Goal: Task Accomplishment & Management: Complete application form

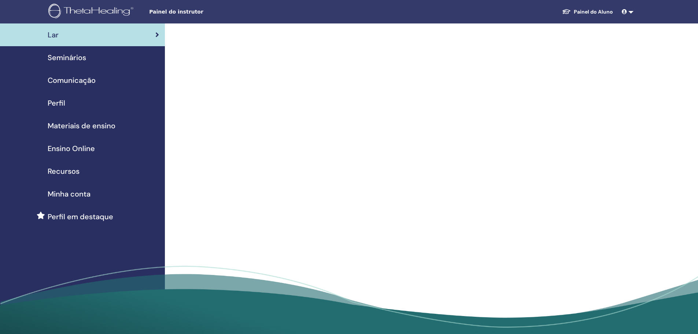
click at [107, 63] on link "Seminários" at bounding box center [82, 57] width 165 height 23
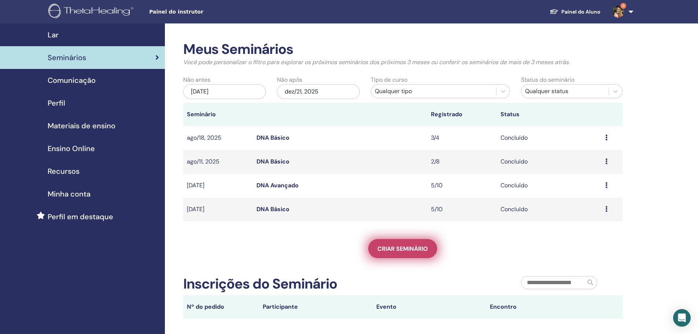
click at [397, 250] on span "Criar seminário" at bounding box center [402, 249] width 51 height 8
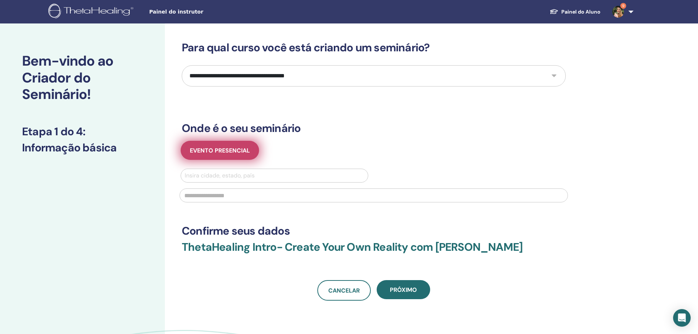
click at [236, 154] on span "Evento presencial" at bounding box center [220, 151] width 60 height 8
click at [259, 174] on div at bounding box center [275, 175] width 180 height 10
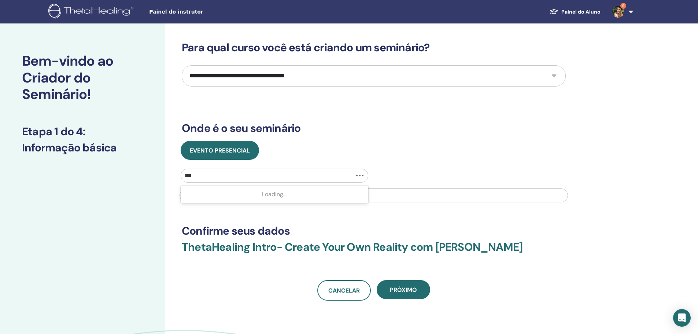
type input "****"
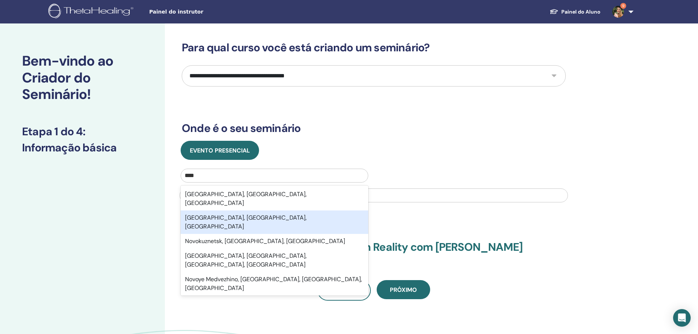
click at [279, 210] on div "Novo Hamburgo, Rio Grande do Sul, BRA" at bounding box center [275, 221] width 188 height 23
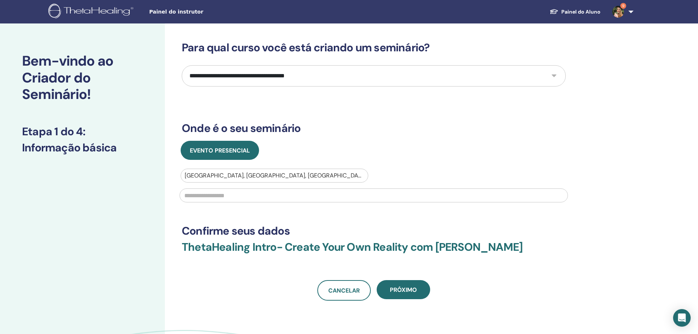
click at [267, 195] on input "text" at bounding box center [374, 195] width 388 height 14
type input "**********"
click at [334, 79] on select "**********" at bounding box center [374, 75] width 384 height 21
select select "*"
click at [182, 65] on select "**********" at bounding box center [374, 75] width 384 height 21
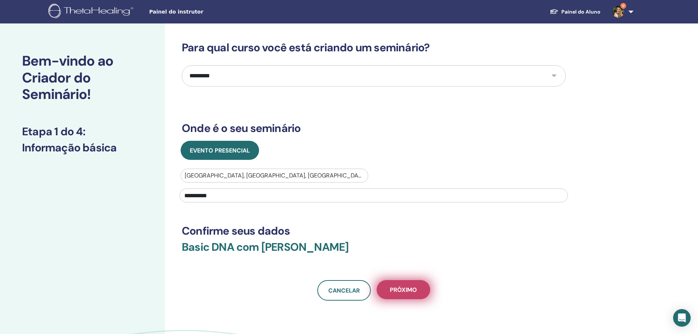
click at [405, 286] on span "Próximo" at bounding box center [403, 290] width 27 height 8
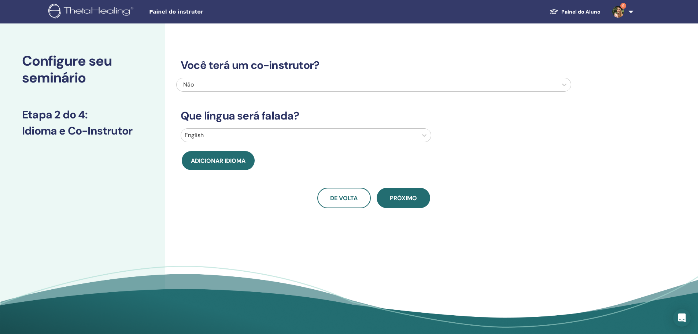
click at [286, 136] on div at bounding box center [299, 135] width 229 height 10
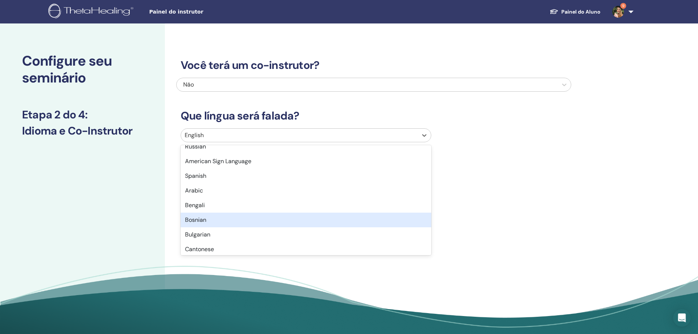
scroll to position [37, 0]
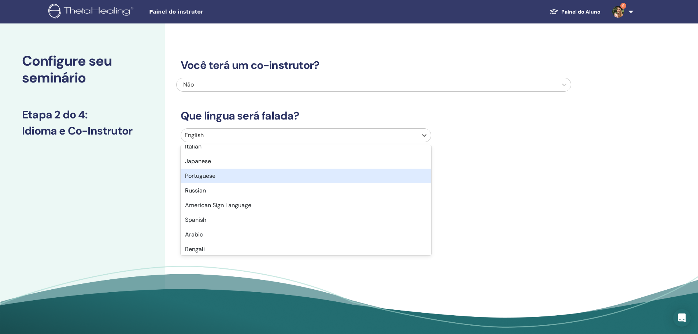
click at [228, 175] on div "Portuguese" at bounding box center [306, 176] width 251 height 15
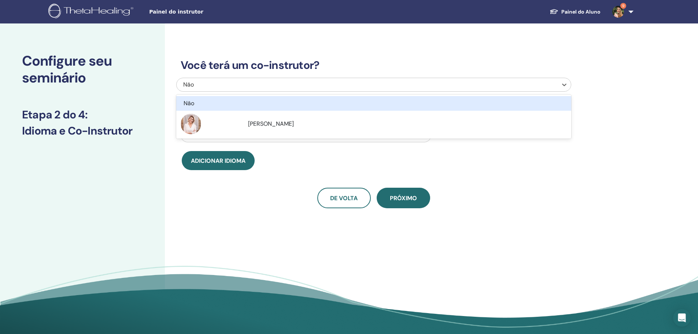
click at [241, 79] on div at bounding box center [367, 84] width 374 height 10
click at [242, 80] on div "Não" at bounding box center [337, 84] width 308 height 9
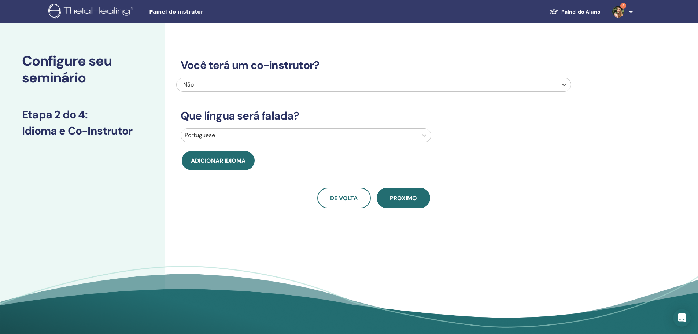
click at [286, 89] on div "Não" at bounding box center [337, 84] width 308 height 9
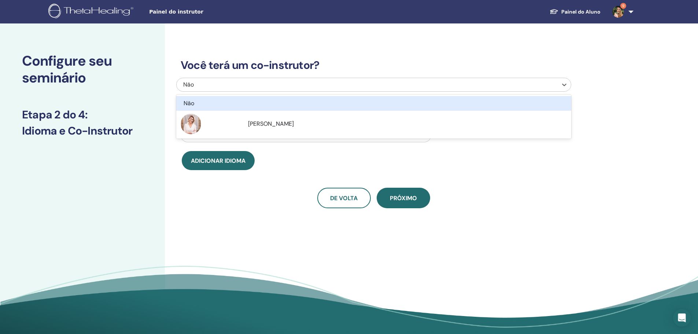
click at [286, 89] on div "Não" at bounding box center [337, 84] width 308 height 9
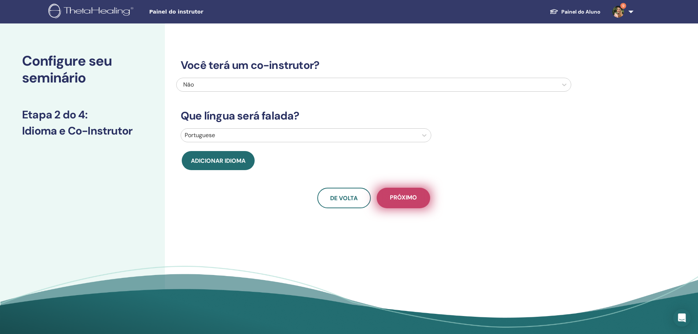
click at [403, 193] on span "Próximo" at bounding box center [403, 197] width 27 height 9
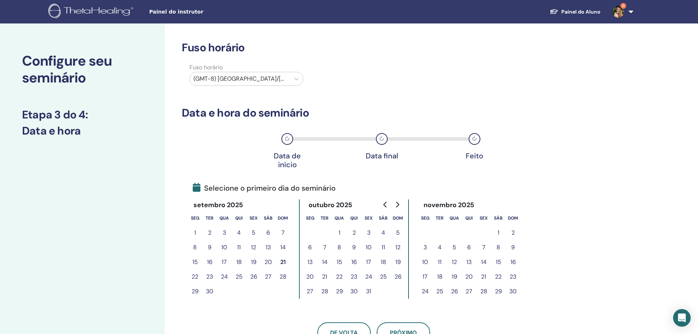
click at [260, 77] on div at bounding box center [239, 79] width 93 height 10
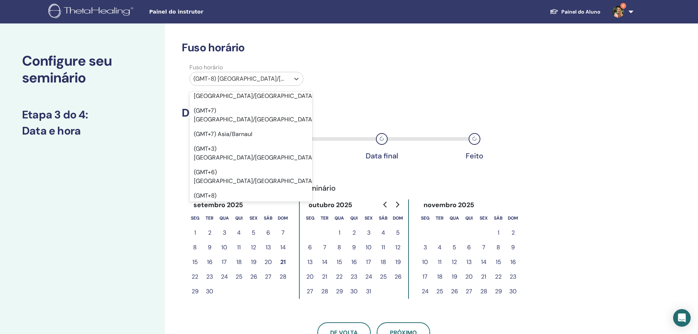
scroll to position [6118, 0]
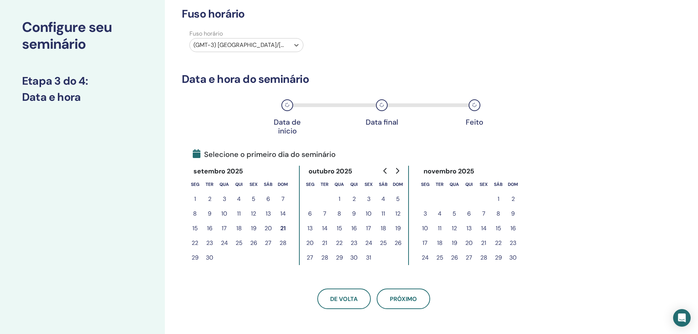
scroll to position [37, 0]
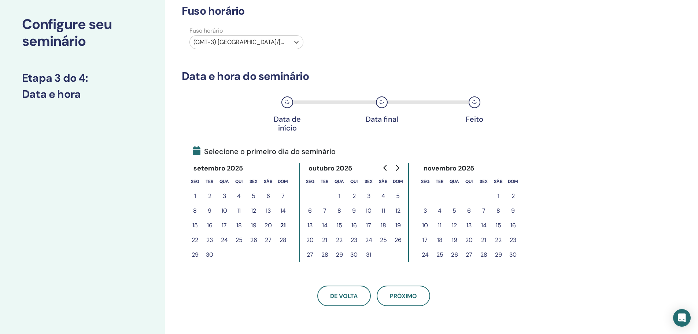
click at [269, 225] on button "20" at bounding box center [268, 225] width 15 height 15
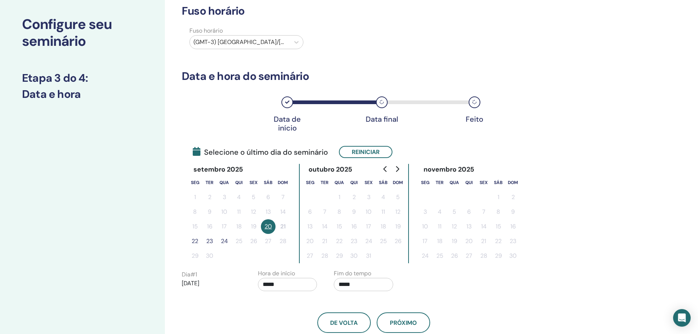
click at [196, 240] on button "22" at bounding box center [195, 241] width 15 height 15
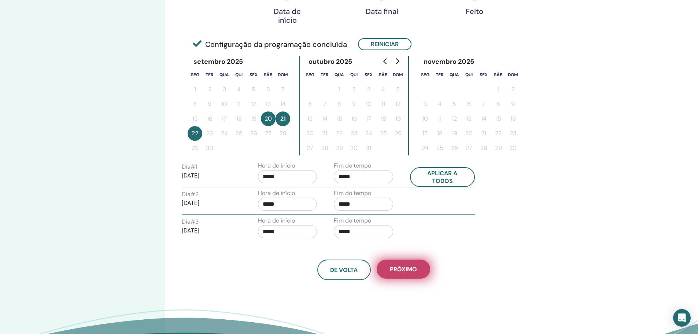
scroll to position [147, 0]
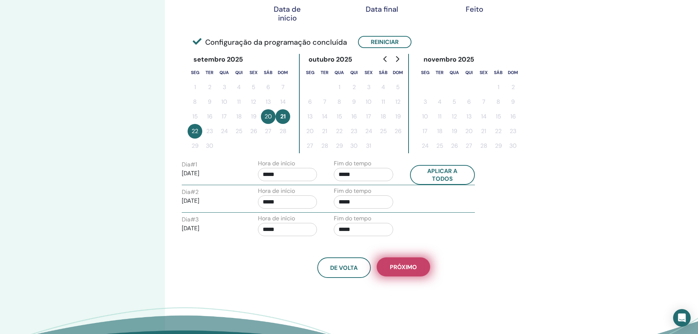
click at [410, 264] on span "Próximo" at bounding box center [403, 267] width 27 height 8
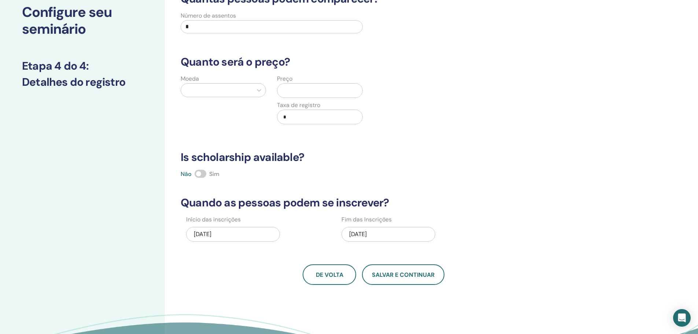
scroll to position [0, 0]
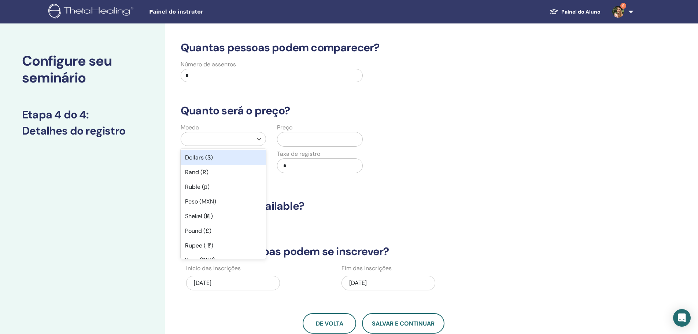
click at [244, 136] on div at bounding box center [217, 139] width 64 height 10
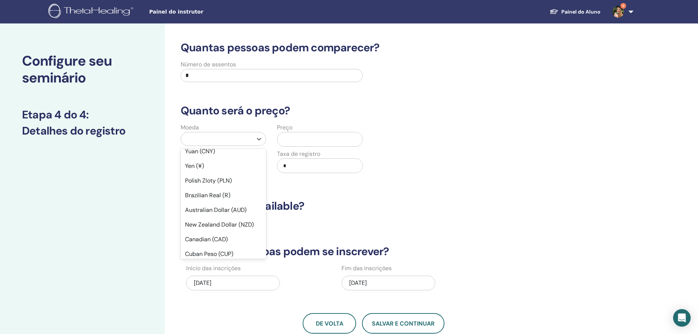
scroll to position [110, 0]
drag, startPoint x: 223, startPoint y: 194, endPoint x: 234, endPoint y: 193, distance: 11.0
click at [223, 193] on div "Brazilian Real (R)" at bounding box center [223, 194] width 85 height 15
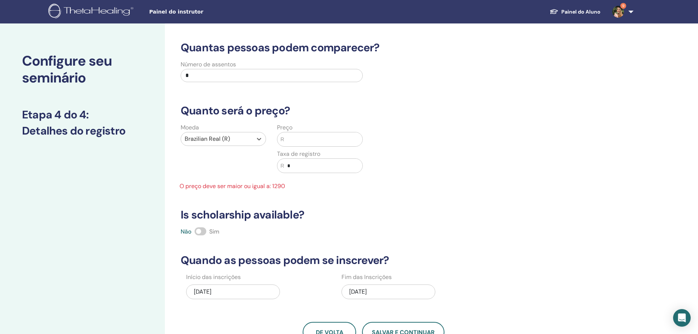
click at [305, 134] on input "text" at bounding box center [323, 139] width 78 height 14
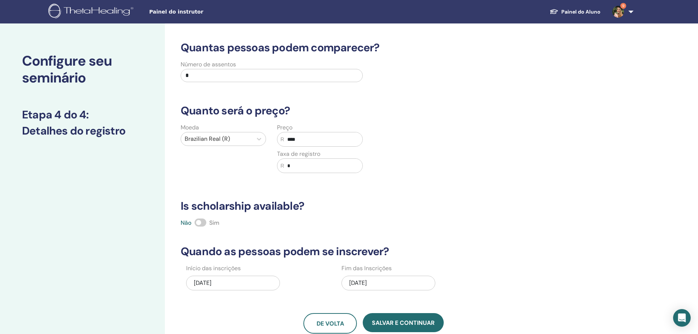
type input "****"
click at [438, 186] on div "Quantas pessoas podem comparecer? Número de assentos * Quanto será o preço? Moe…" at bounding box center [373, 187] width 395 height 292
click at [200, 221] on span at bounding box center [201, 222] width 12 height 8
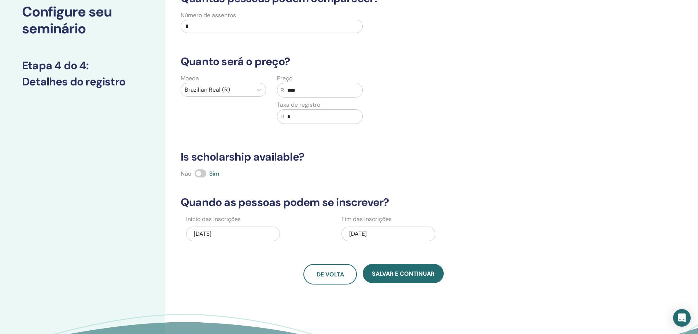
scroll to position [73, 0]
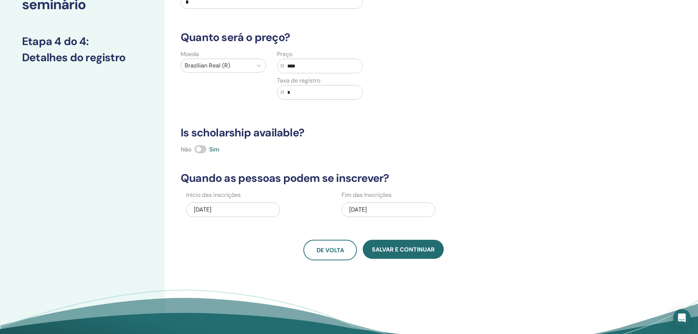
click at [242, 210] on div "09/21/2025" at bounding box center [233, 209] width 94 height 15
click at [367, 207] on div "09/22/2025" at bounding box center [388, 209] width 94 height 15
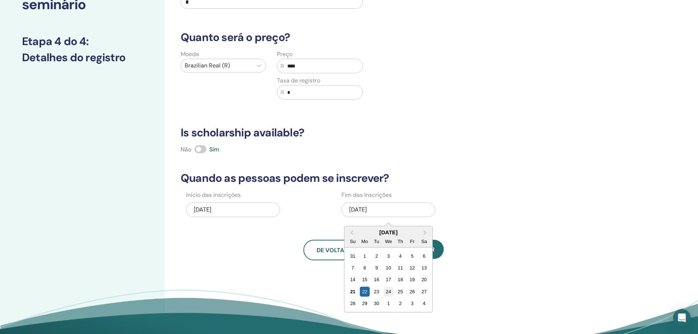
click at [386, 291] on div "24" at bounding box center [389, 291] width 10 height 10
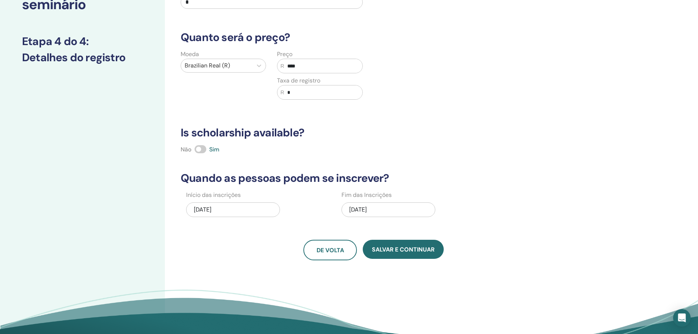
click at [406, 211] on div "09/24/2025" at bounding box center [388, 209] width 94 height 15
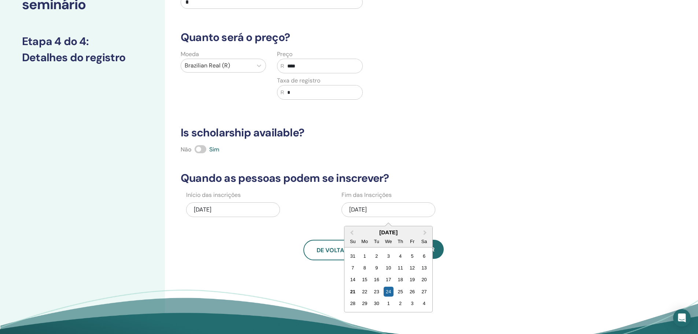
click at [389, 292] on div "24" at bounding box center [389, 291] width 10 height 10
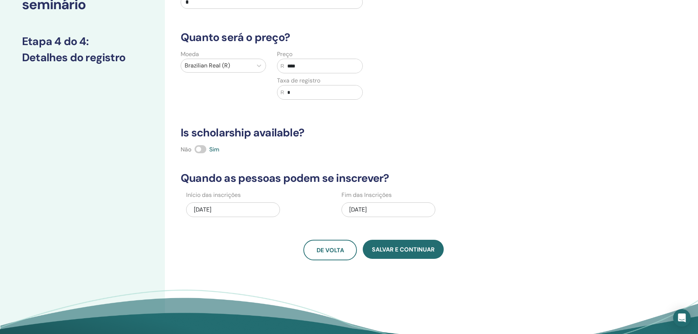
click at [400, 211] on div "09/24/2025" at bounding box center [388, 209] width 94 height 15
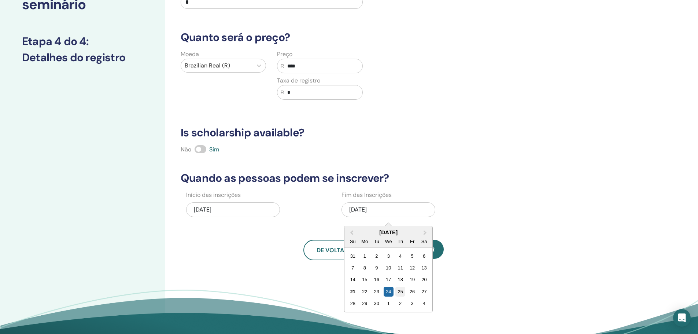
click at [398, 293] on div "25" at bounding box center [400, 291] width 10 height 10
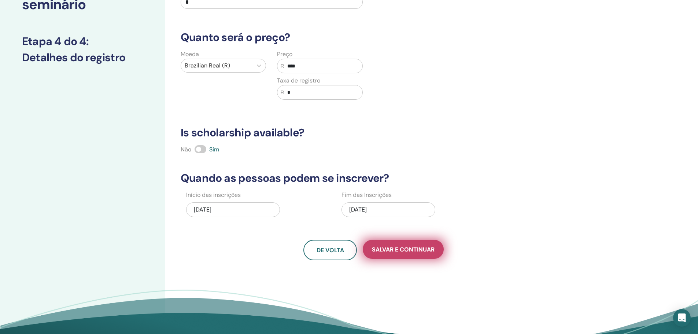
click at [417, 256] on button "Salvar e continuar" at bounding box center [403, 249] width 81 height 19
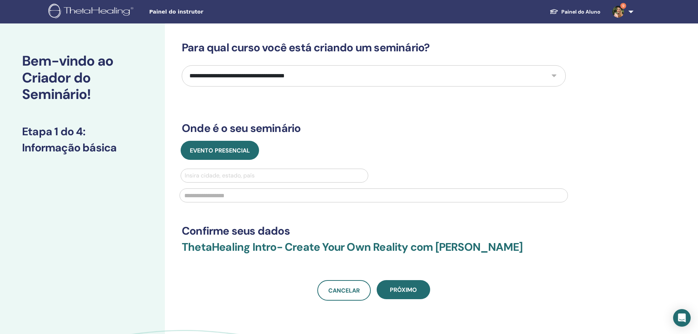
click at [269, 73] on select "**********" at bounding box center [374, 75] width 384 height 21
select select "*"
click at [182, 65] on select "**********" at bounding box center [374, 75] width 384 height 21
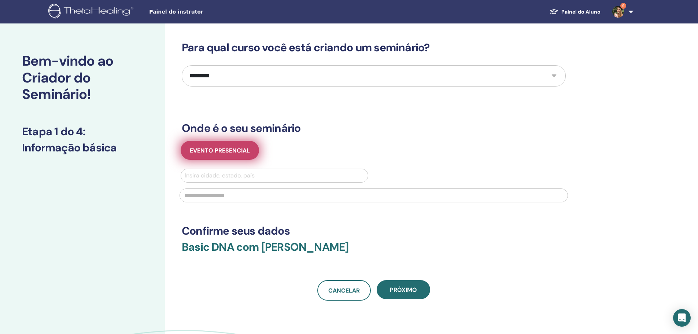
click at [236, 144] on button "Evento presencial" at bounding box center [220, 150] width 78 height 19
click at [243, 174] on div at bounding box center [275, 175] width 180 height 10
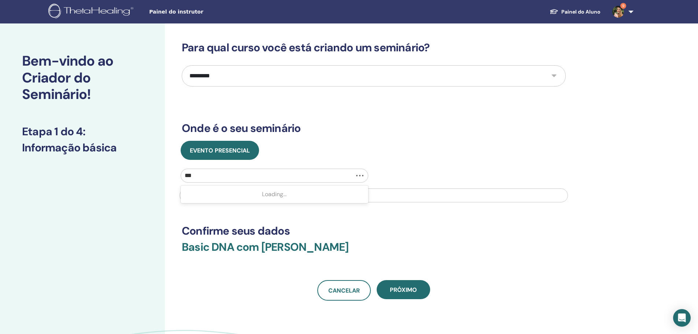
type input "****"
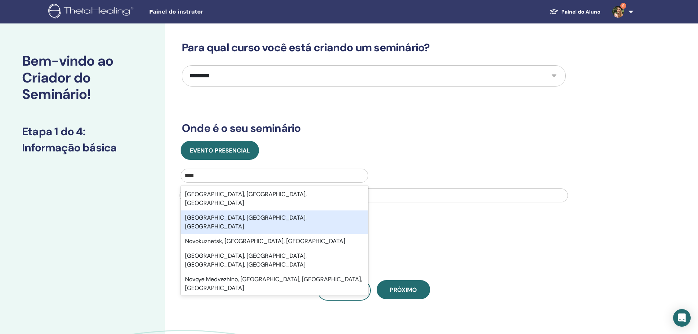
click at [261, 210] on div "Novo Hamburgo, Rio Grande do Sul, BRA" at bounding box center [275, 221] width 188 height 23
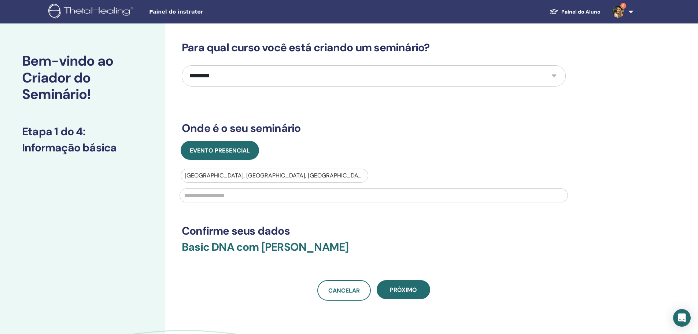
click at [264, 194] on input "text" at bounding box center [374, 195] width 388 height 14
type input "**********"
click at [404, 290] on span "Próximo" at bounding box center [403, 290] width 27 height 8
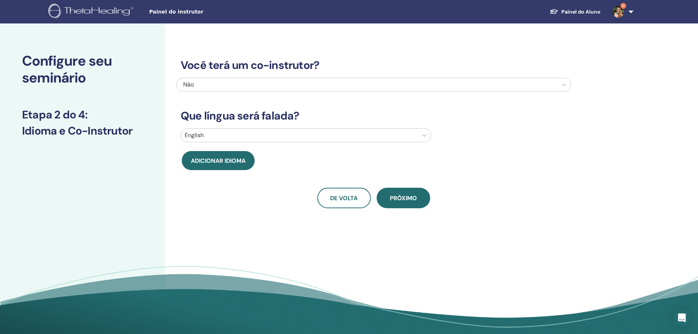
click at [266, 140] on div "English" at bounding box center [299, 135] width 237 height 13
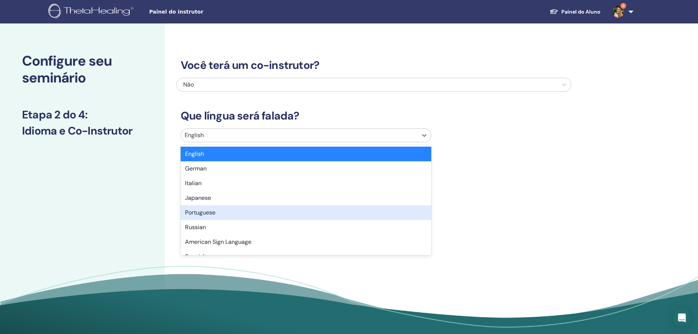
click at [227, 217] on div "Portuguese" at bounding box center [306, 212] width 251 height 15
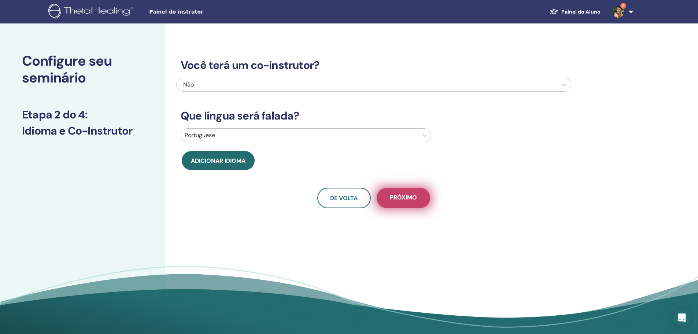
click at [416, 198] on span "Próximo" at bounding box center [403, 197] width 27 height 9
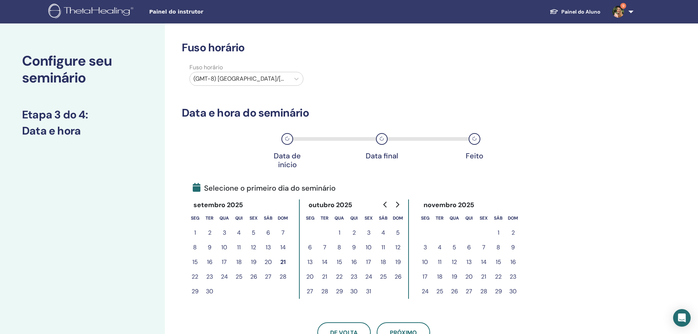
click at [274, 79] on div at bounding box center [239, 79] width 93 height 10
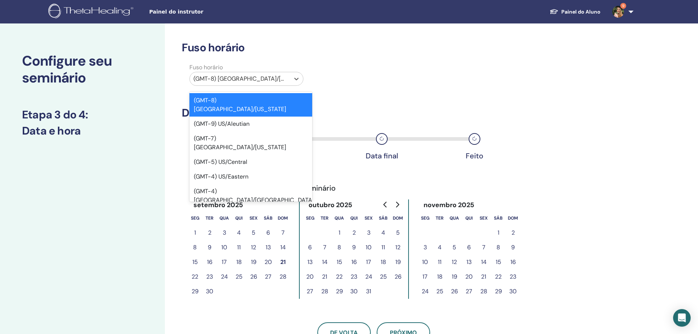
click at [269, 75] on div at bounding box center [239, 79] width 93 height 10
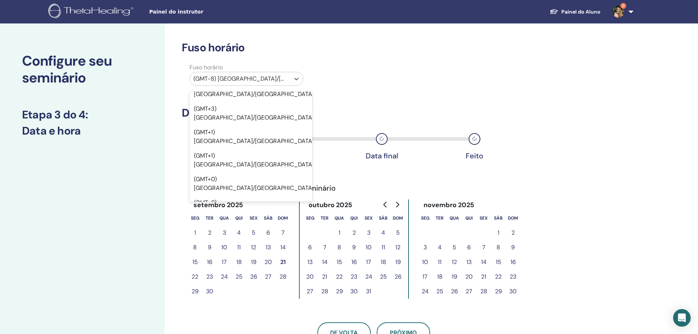
scroll to position [1722, 0]
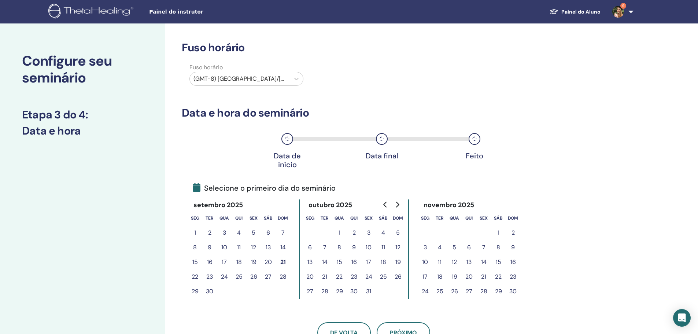
click at [261, 95] on div "Fuso horário Fuso horário (GMT-8) US/Alaska Data e hora do seminário Data de in…" at bounding box center [374, 191] width 384 height 301
click at [386, 97] on div "Fuso horário Fuso horário (GMT-8) US/Alaska Data e hora do seminário Data de in…" at bounding box center [374, 191] width 384 height 301
drag, startPoint x: 383, startPoint y: 97, endPoint x: 337, endPoint y: 85, distance: 47.5
click at [337, 85] on div "Fuso horário (GMT-8) US/Alaska" at bounding box center [373, 76] width 395 height 26
click at [287, 80] on div "(GMT-8) US/Alaska" at bounding box center [240, 78] width 100 height 13
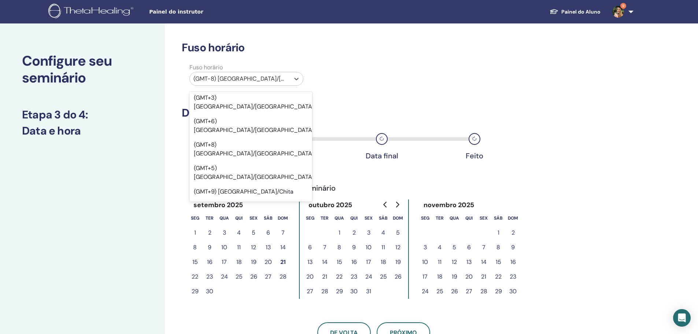
scroll to position [6045, 0]
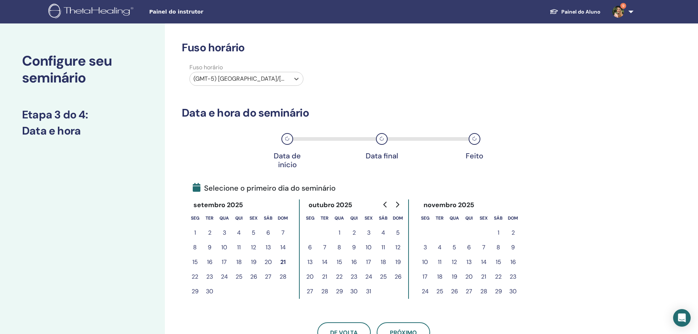
click at [273, 85] on div "(GMT-5) Brazil/Acre" at bounding box center [246, 79] width 114 height 14
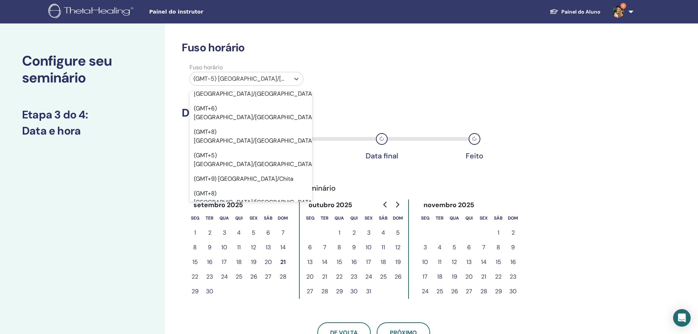
scroll to position [6064, 0]
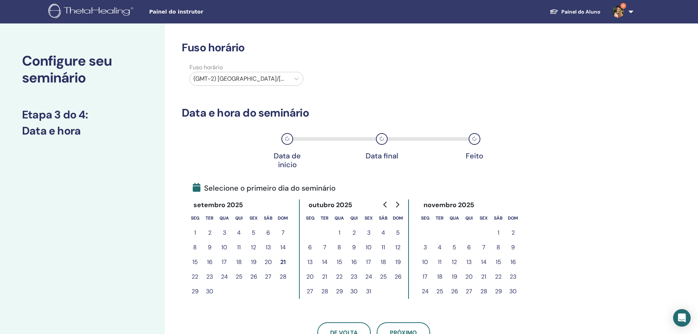
click at [285, 263] on button "21" at bounding box center [282, 262] width 15 height 15
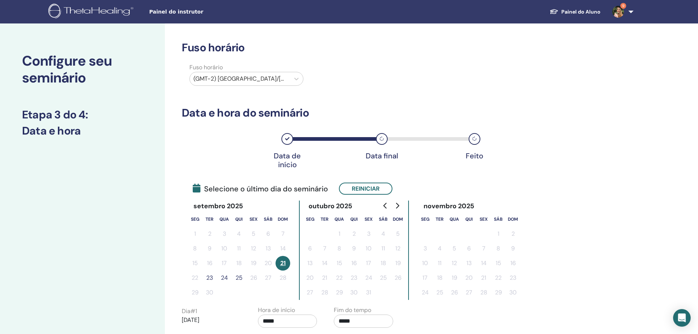
click at [288, 265] on button "21" at bounding box center [282, 263] width 15 height 15
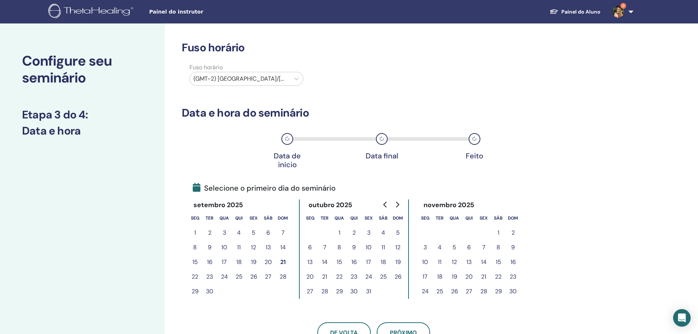
click at [265, 259] on button "20" at bounding box center [268, 262] width 15 height 15
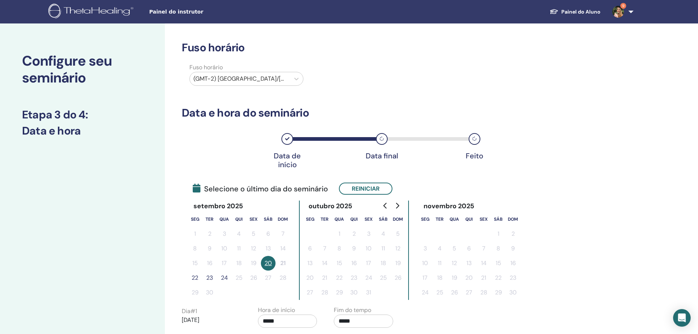
click at [197, 278] on button "22" at bounding box center [195, 277] width 15 height 15
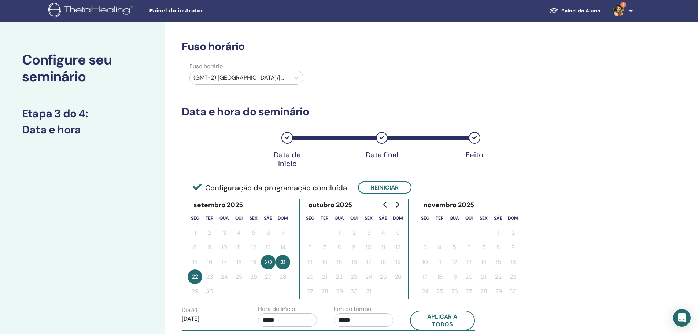
scroll to position [0, 0]
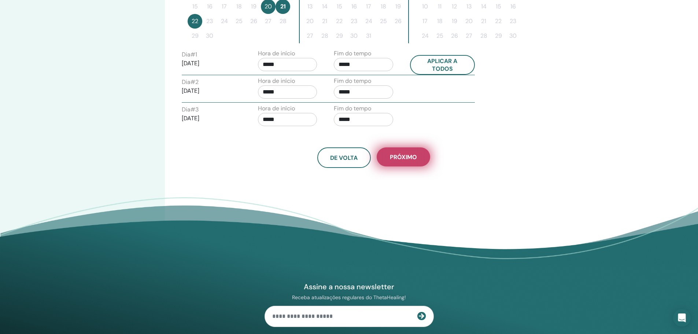
click at [408, 162] on button "Próximo" at bounding box center [403, 156] width 53 height 19
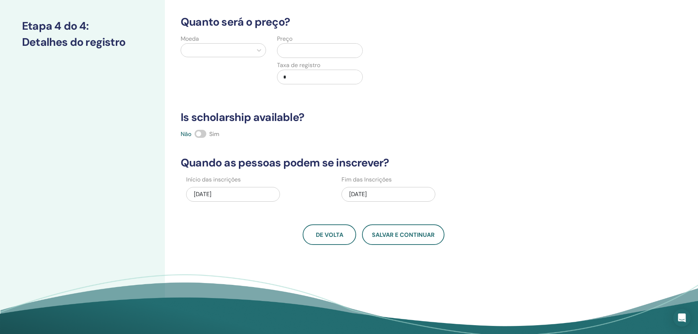
scroll to position [73, 0]
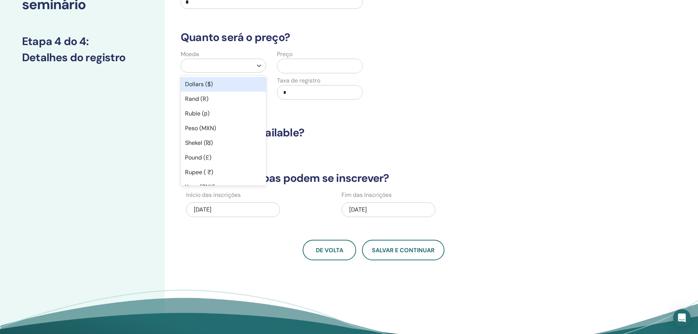
click at [228, 63] on div at bounding box center [217, 65] width 64 height 10
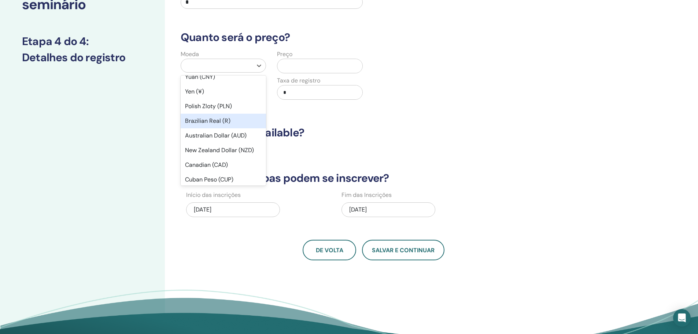
click at [226, 116] on div "Brazilian Real (R)" at bounding box center [223, 121] width 85 height 15
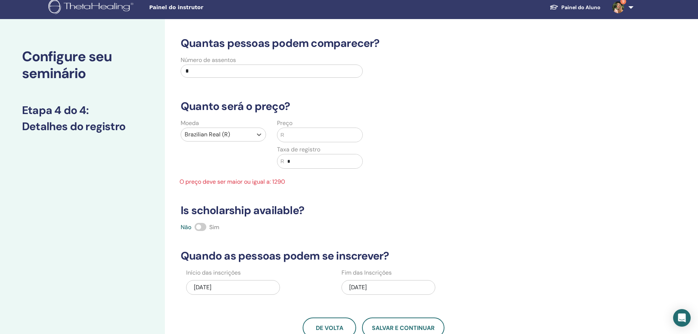
scroll to position [0, 0]
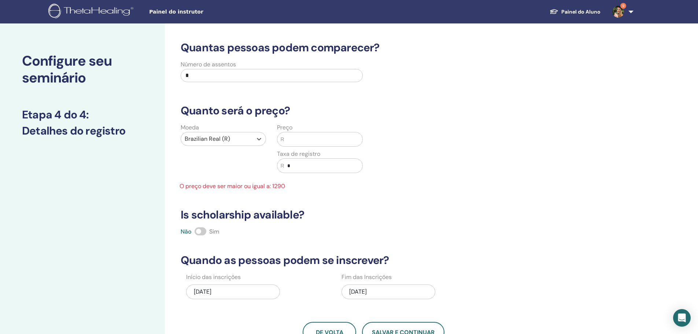
click at [223, 75] on input "*" at bounding box center [272, 75] width 182 height 13
type input "**"
click at [404, 87] on div "Quantas pessoas podem comparecer? Número de assentos ** Quanto será o preço? Mo…" at bounding box center [373, 191] width 395 height 301
click at [318, 138] on input "text" at bounding box center [323, 139] width 78 height 14
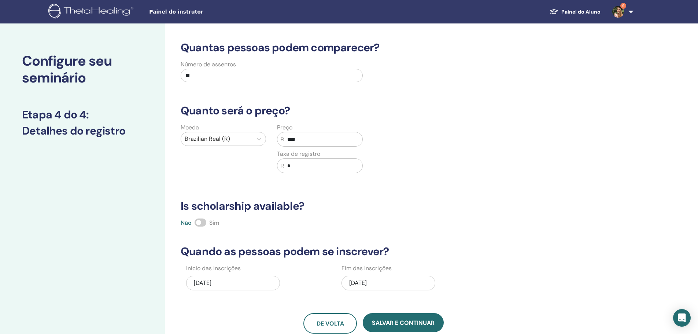
type input "****"
click at [204, 221] on span at bounding box center [201, 222] width 12 height 8
click at [366, 285] on div "09/22/2025" at bounding box center [388, 282] width 94 height 15
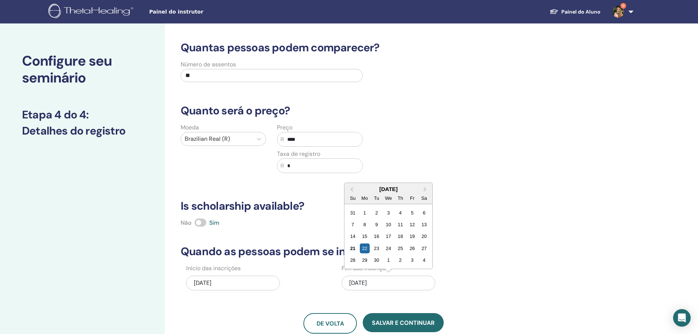
click at [392, 247] on div "24" at bounding box center [389, 248] width 10 height 10
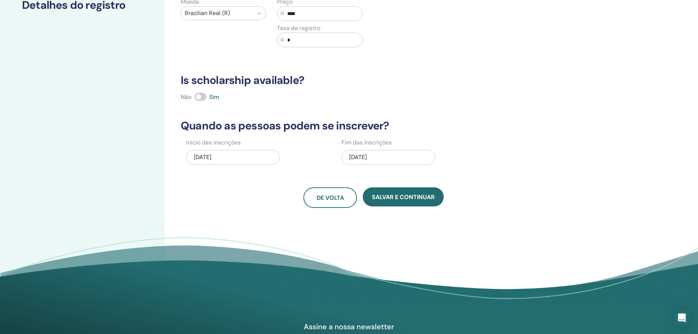
scroll to position [147, 0]
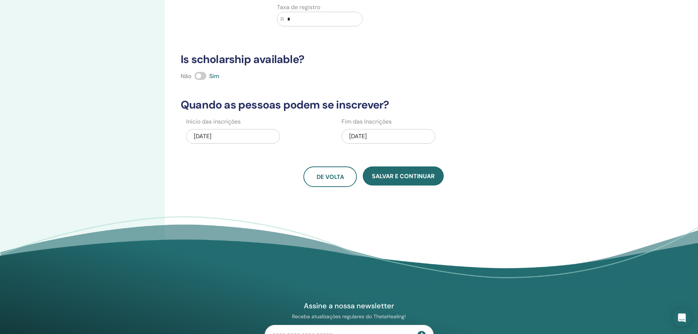
click at [391, 138] on div "09/24/2025" at bounding box center [388, 136] width 94 height 15
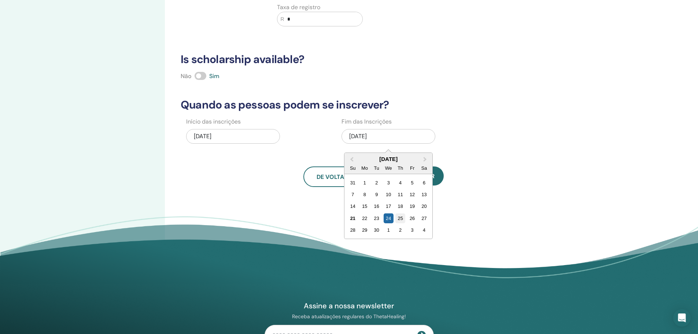
click at [405, 220] on div "25" at bounding box center [400, 218] width 10 height 10
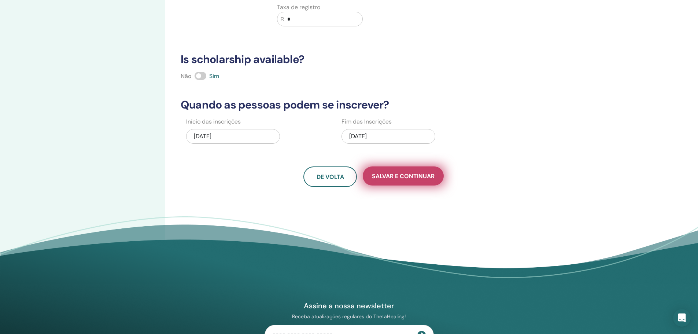
click at [408, 176] on span "Salvar e continuar" at bounding box center [403, 176] width 63 height 8
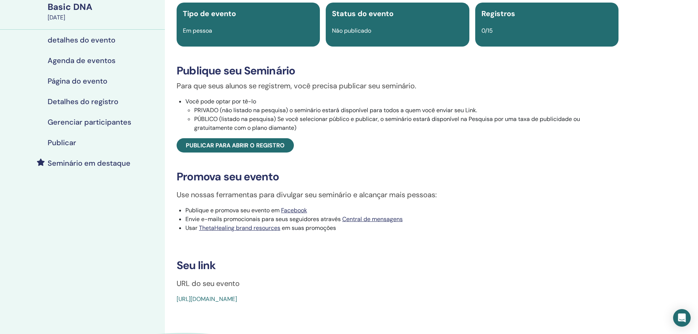
scroll to position [73, 0]
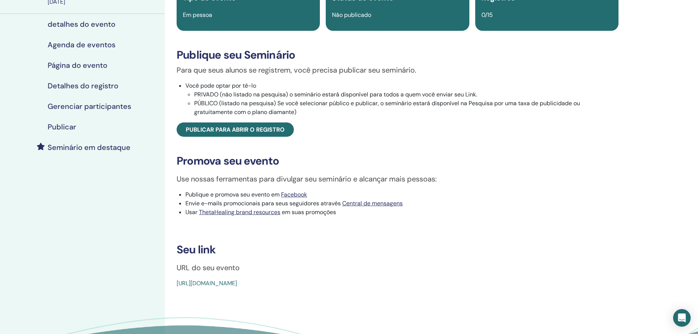
drag, startPoint x: 296, startPoint y: 292, endPoint x: 272, endPoint y: 293, distance: 23.8
click at [237, 287] on link "[URL][DOMAIN_NAME]" at bounding box center [207, 283] width 60 height 8
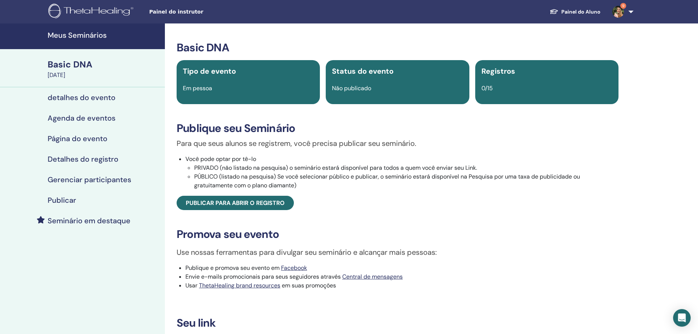
scroll to position [73, 0]
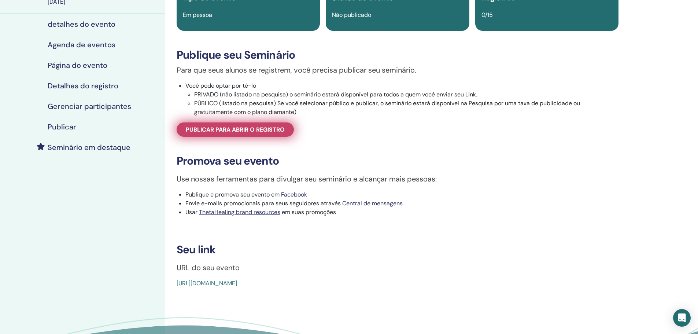
click at [236, 130] on span "Publicar para abrir o registro" at bounding box center [235, 130] width 99 height 8
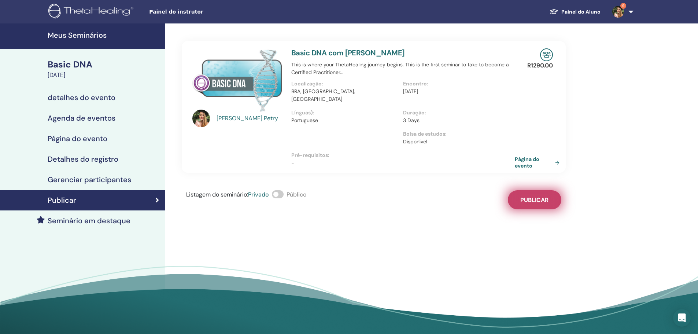
click at [535, 196] on span "Publicar" at bounding box center [534, 200] width 28 height 8
